Goal: Information Seeking & Learning: Learn about a topic

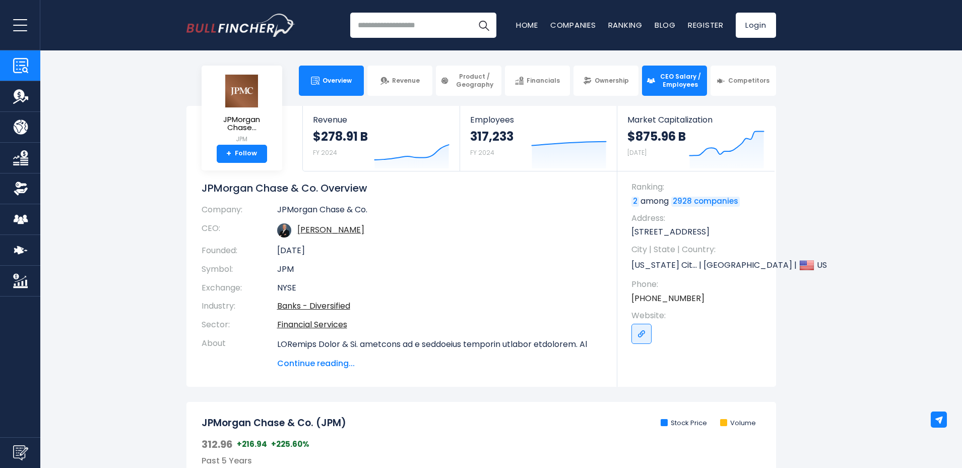
click at [670, 82] on span "CEO Salary / Employees" at bounding box center [680, 81] width 44 height 16
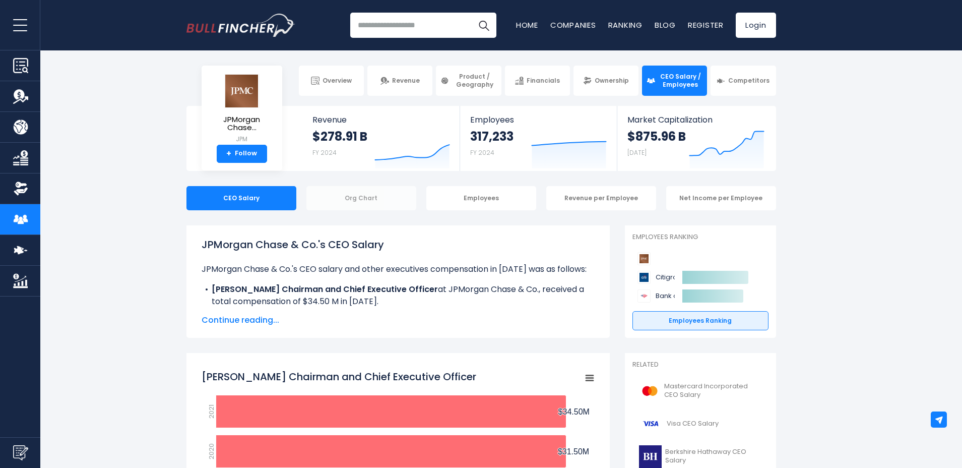
click at [381, 195] on div "Org Chart" at bounding box center [361, 198] width 110 height 24
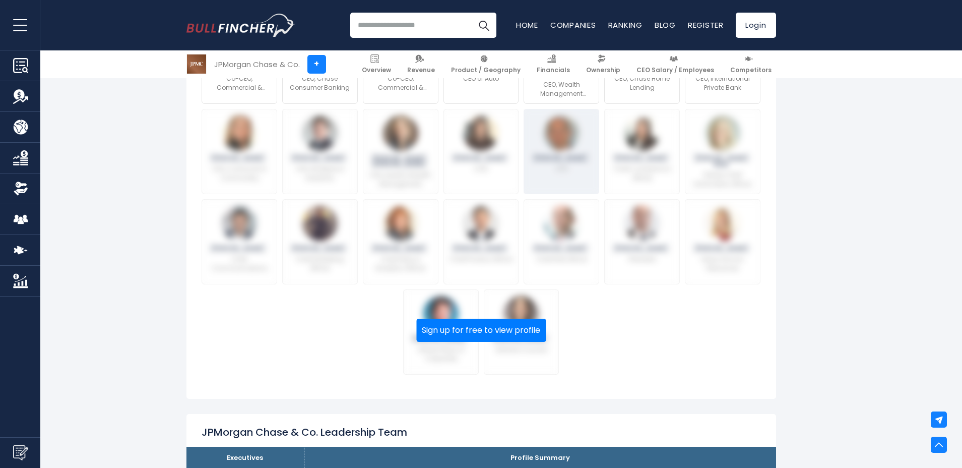
scroll to position [200, 0]
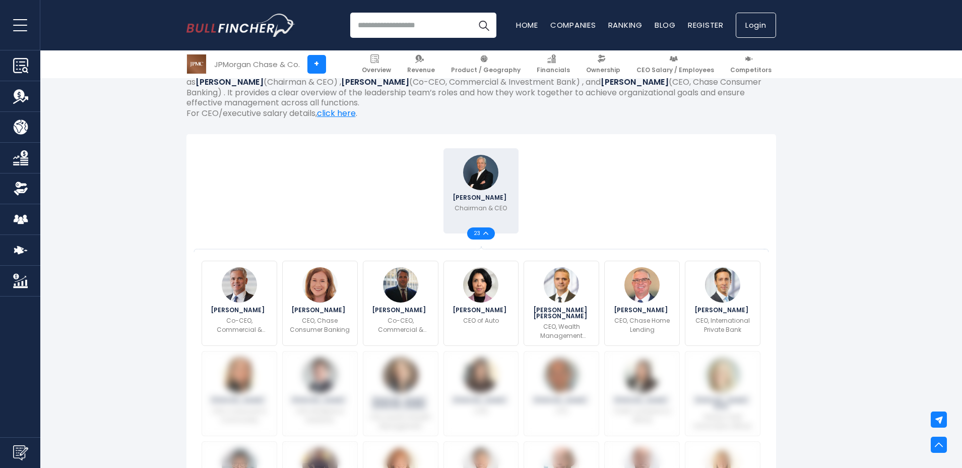
click at [765, 30] on link "Login" at bounding box center [756, 25] width 40 height 25
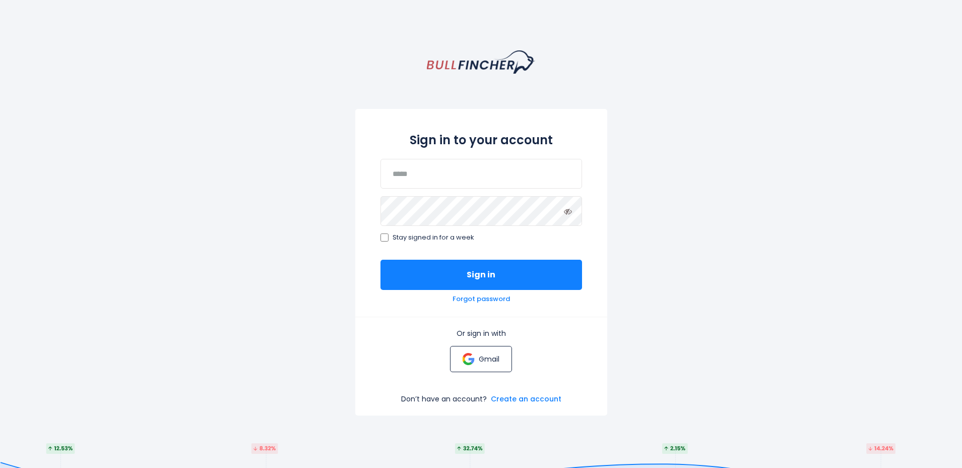
click at [484, 361] on p "Gmail" at bounding box center [489, 358] width 21 height 9
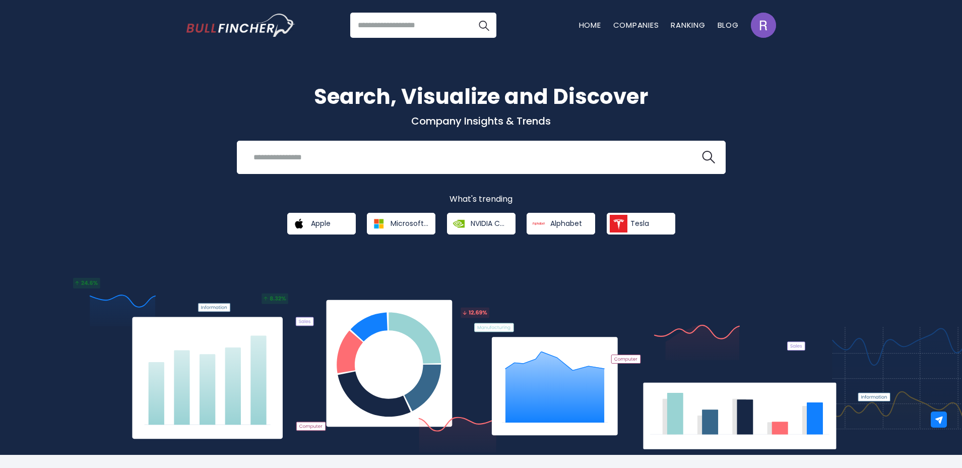
click at [428, 18] on input "search" at bounding box center [423, 25] width 146 height 25
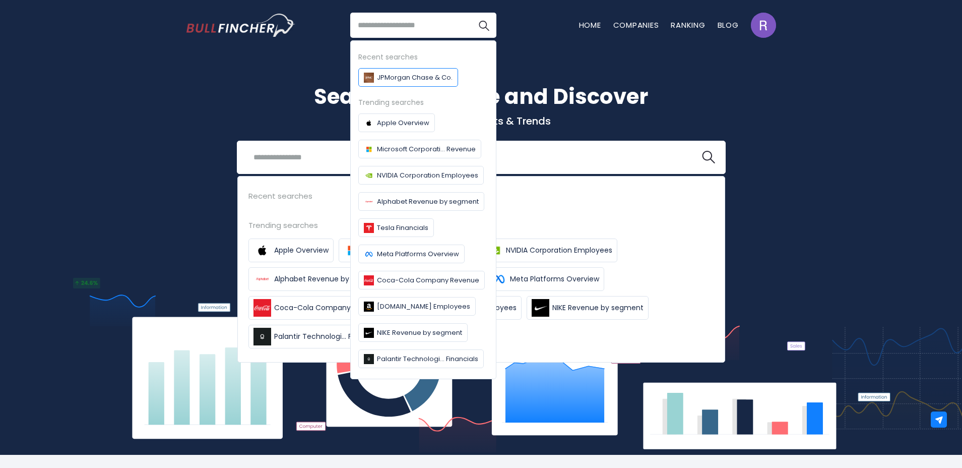
click at [418, 80] on span "JPMorgan Chase & Co." at bounding box center [415, 77] width 76 height 11
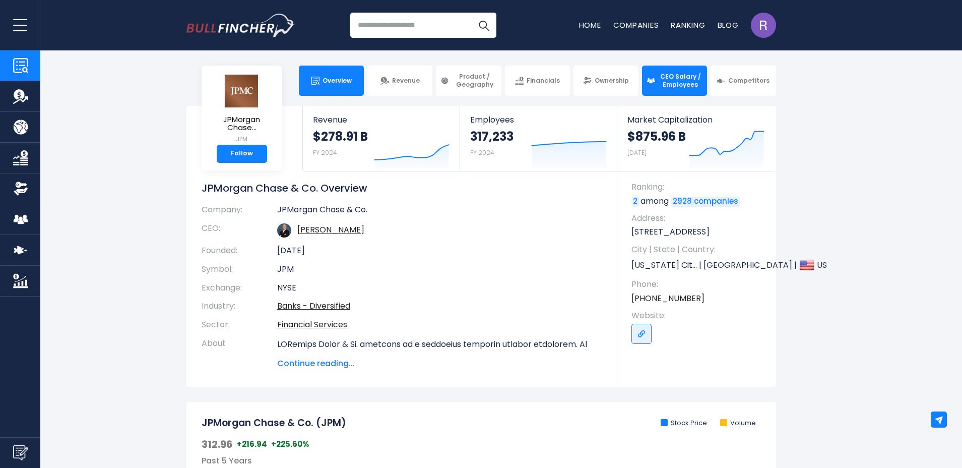
click at [669, 82] on span "CEO Salary / Employees" at bounding box center [680, 81] width 44 height 16
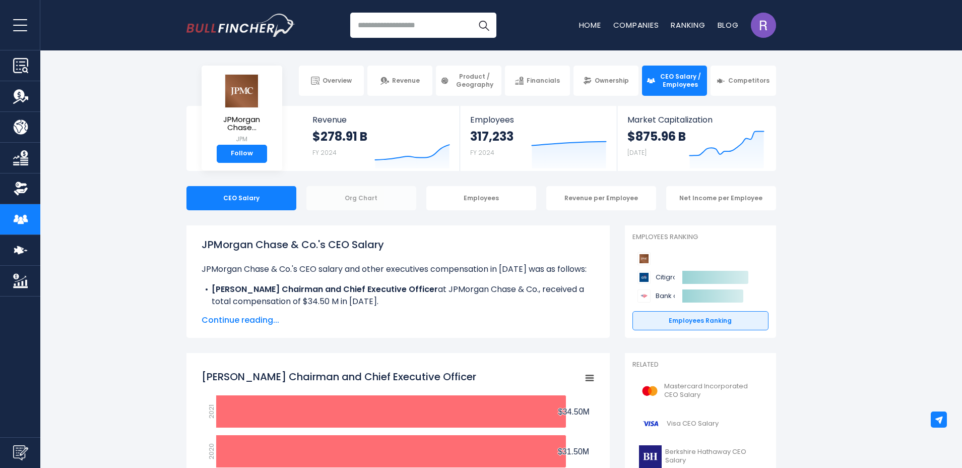
click at [341, 192] on div "Org Chart" at bounding box center [361, 198] width 110 height 24
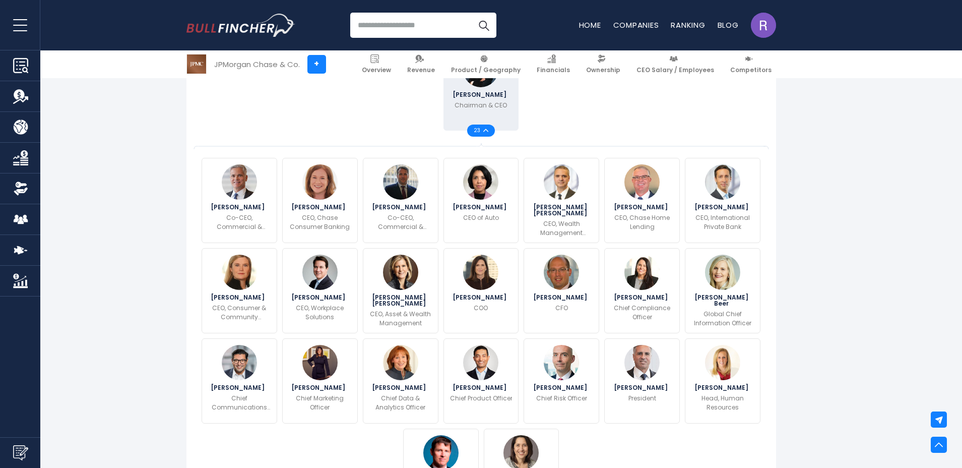
scroll to position [309, 0]
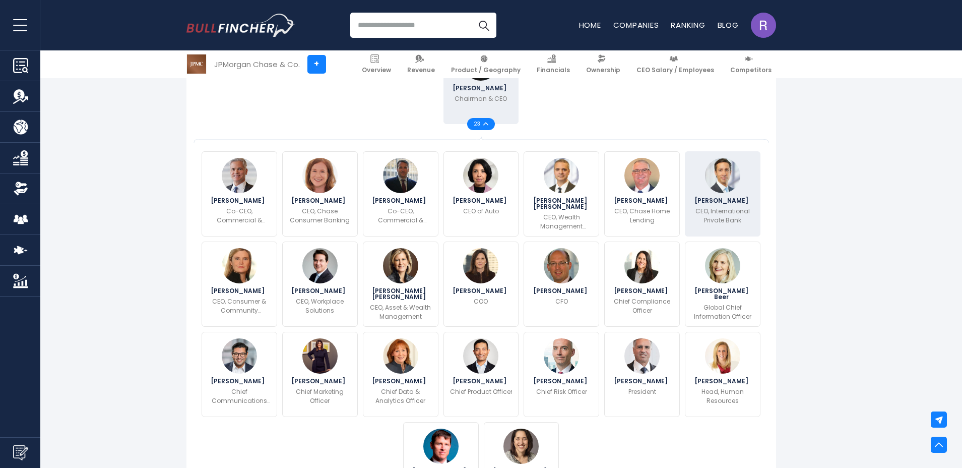
click at [721, 201] on span "[PERSON_NAME]" at bounding box center [722, 201] width 57 height 6
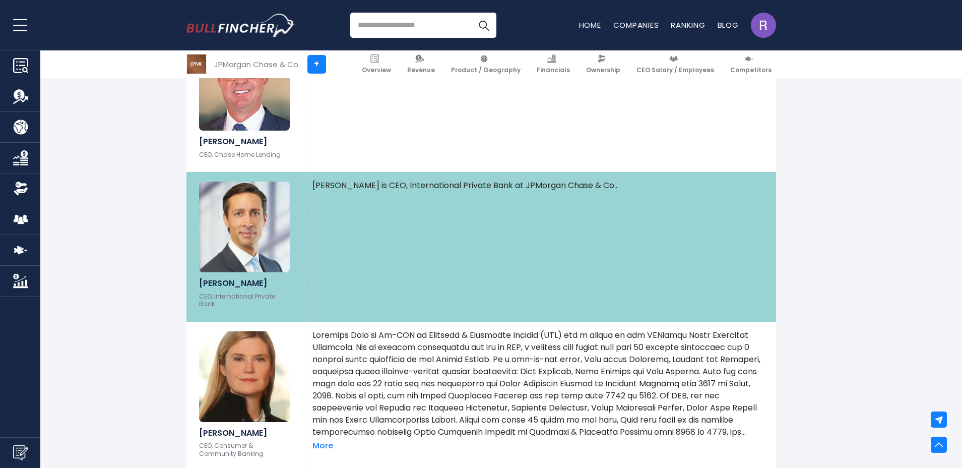
scroll to position [1828, 0]
